Goal: Navigation & Orientation: Find specific page/section

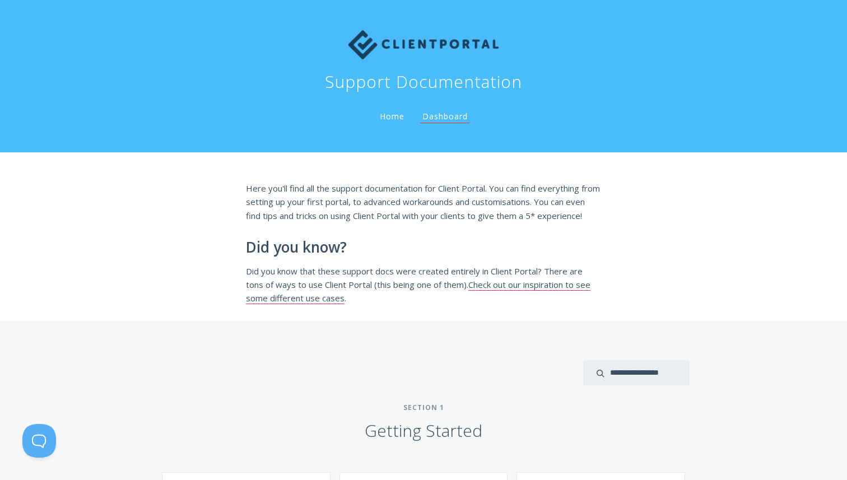
click at [393, 117] on link "Home" at bounding box center [392, 116] width 29 height 11
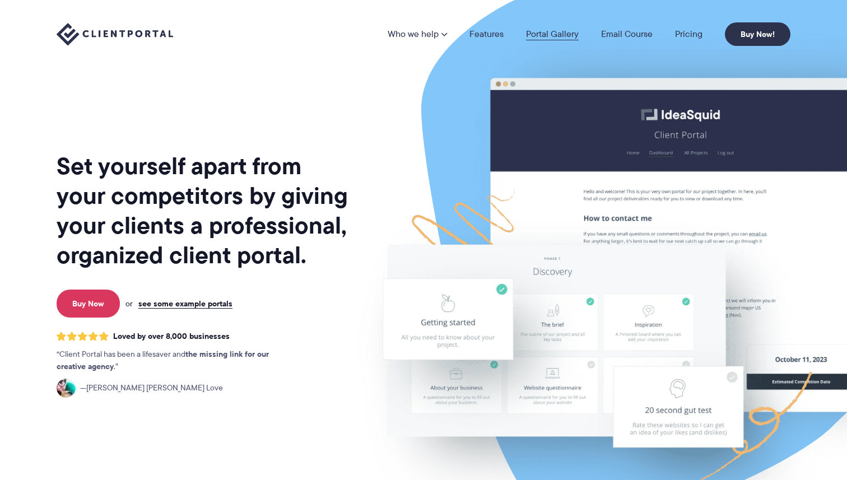
click at [540, 31] on link "Portal Gallery" at bounding box center [552, 34] width 53 height 9
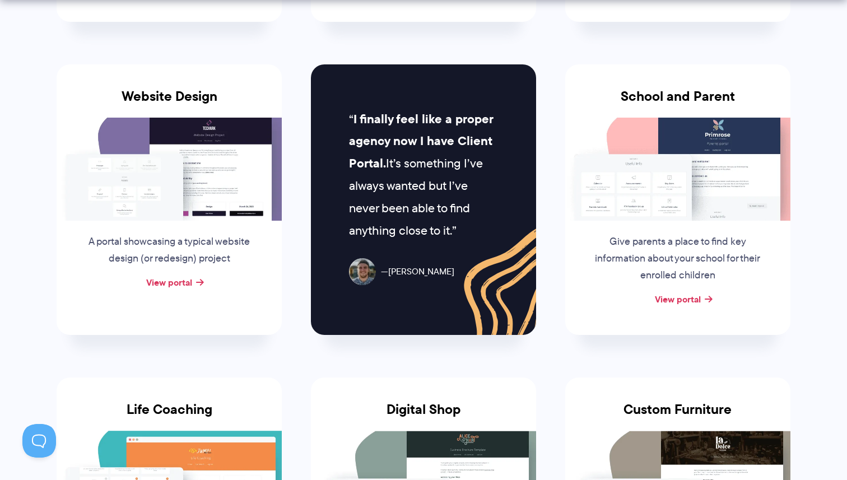
scroll to position [529, 0]
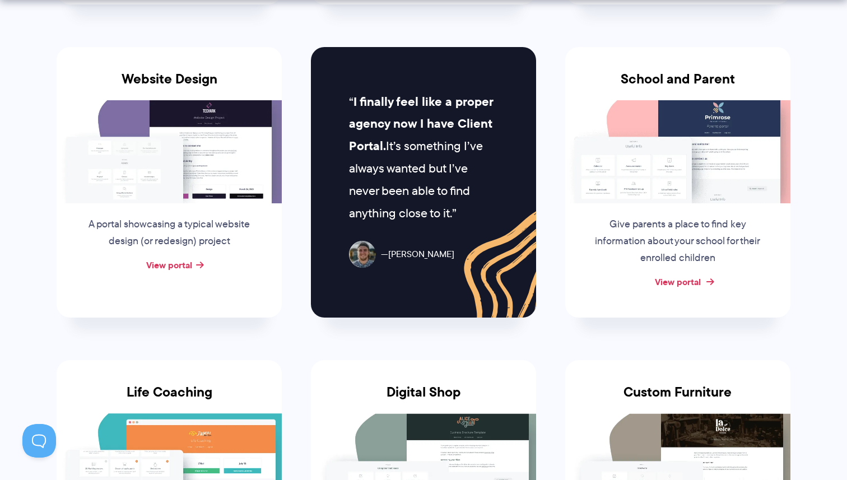
click at [675, 278] on link "View portal" at bounding box center [678, 281] width 46 height 13
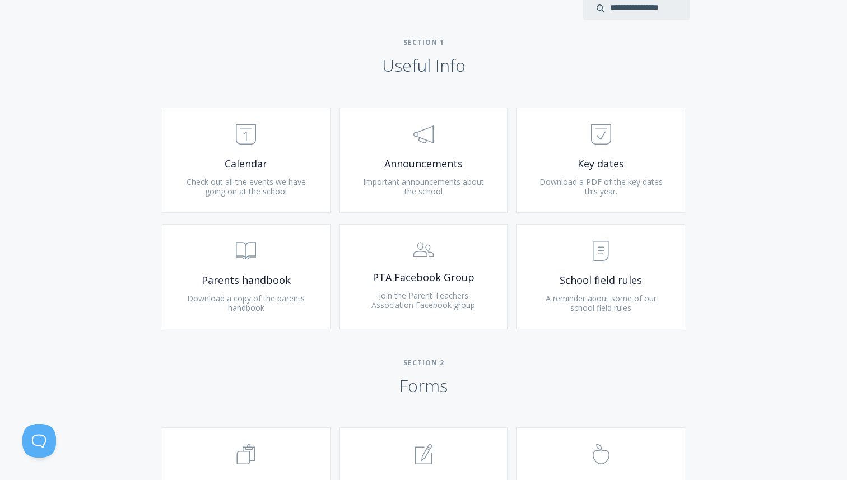
scroll to position [471, 0]
